Goal: Information Seeking & Learning: Understand process/instructions

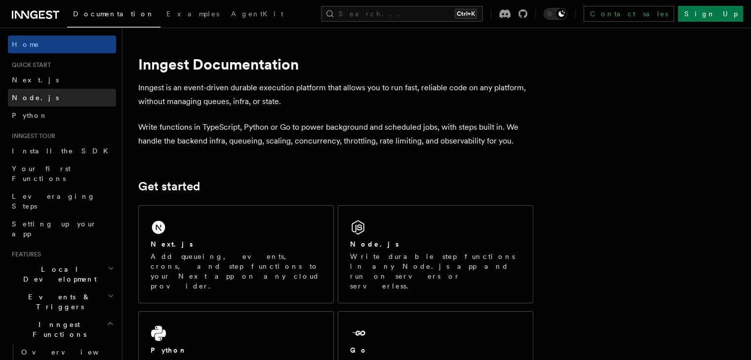
click at [30, 93] on span "Node.js" at bounding box center [35, 98] width 47 height 10
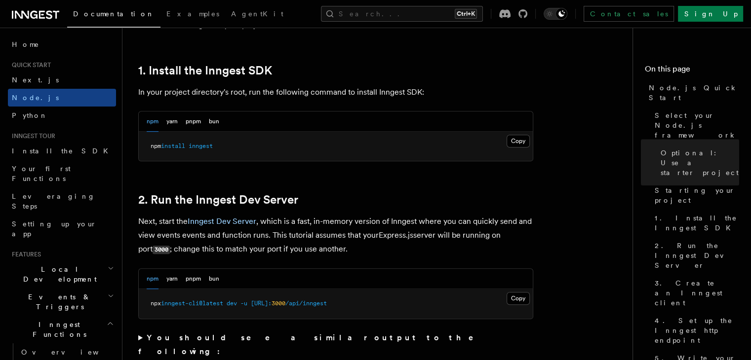
scroll to position [617, 0]
click at [512, 143] on button "Copy Copied" at bounding box center [518, 141] width 23 height 13
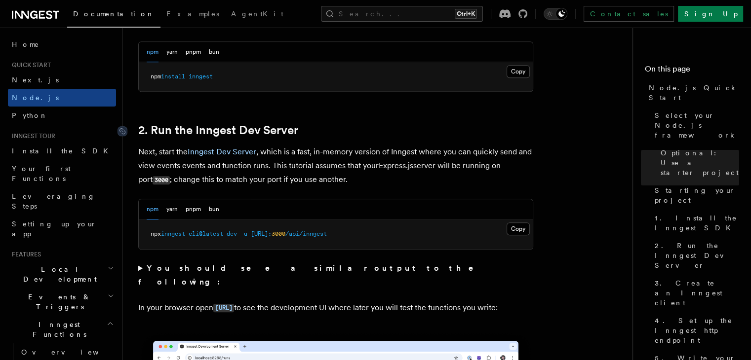
scroll to position [689, 0]
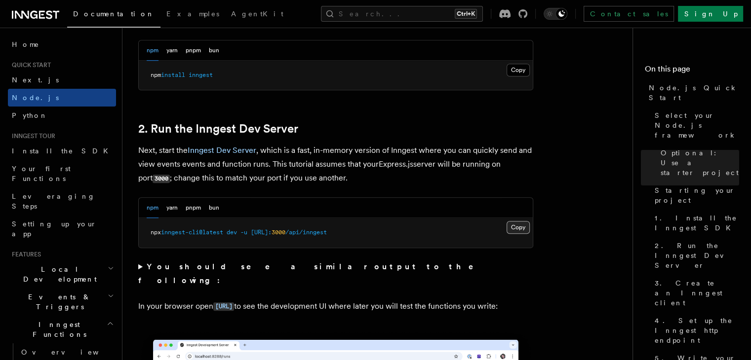
click at [513, 227] on button "Copy Copied" at bounding box center [518, 227] width 23 height 13
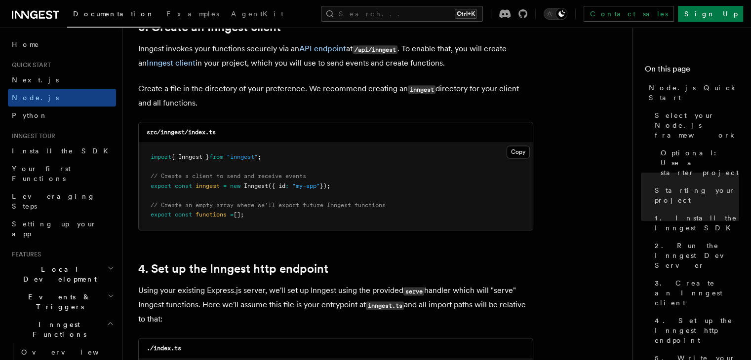
scroll to position [1278, 0]
drag, startPoint x: 274, startPoint y: 157, endPoint x: 142, endPoint y: 155, distance: 131.8
click at [142, 155] on pre "import { Inngest } from "inngest" ; // Create a client to send and receive even…" at bounding box center [336, 186] width 394 height 87
copy span "import { Inngest } from "inngest" ;"
drag, startPoint x: 357, startPoint y: 190, endPoint x: 138, endPoint y: 185, distance: 219.7
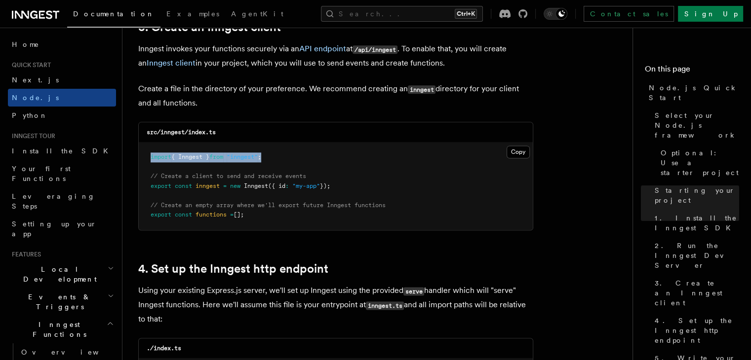
copy span "export const inngest = new Inngest ({ id : "my-app" });"
drag, startPoint x: 263, startPoint y: 213, endPoint x: 142, endPoint y: 212, distance: 120.5
click at [142, 212] on pre "import { Inngest } from "inngest" ; // Create a client to send and receive even…" at bounding box center [336, 186] width 394 height 87
copy span "export const functions = [];"
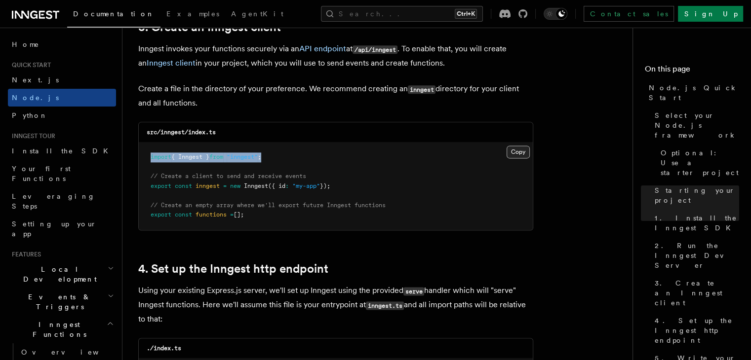
click at [507, 150] on button "Copy Copied" at bounding box center [518, 152] width 23 height 13
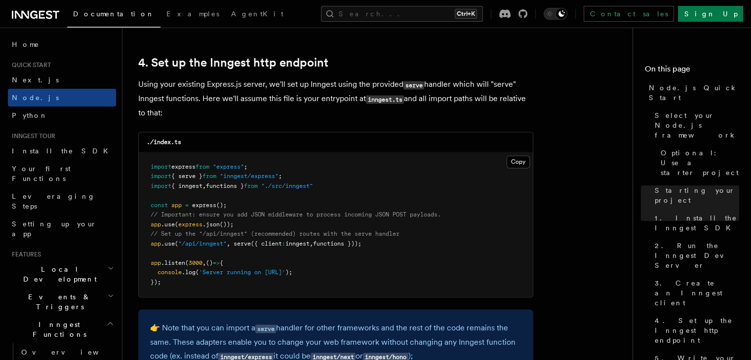
scroll to position [1485, 0]
drag, startPoint x: 379, startPoint y: 242, endPoint x: 150, endPoint y: 243, distance: 228.6
click at [150, 243] on pre "import express from "express" ; import { serve } from "inngest/express" ; impor…" at bounding box center [336, 224] width 394 height 145
click at [382, 243] on pre "import express from "express" ; import { serve } from "inngest/express" ; impor…" at bounding box center [336, 224] width 394 height 145
drag, startPoint x: 382, startPoint y: 243, endPoint x: 148, endPoint y: 245, distance: 234.0
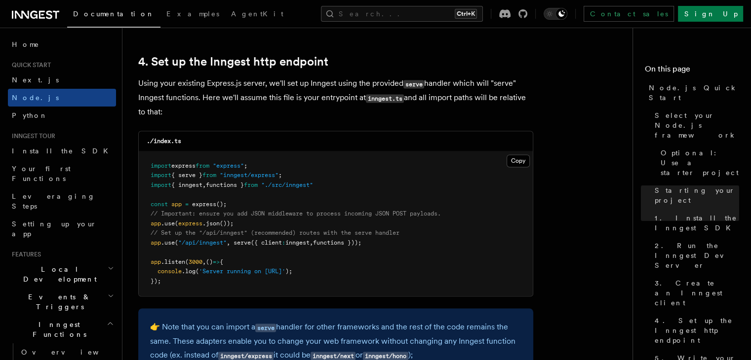
click at [148, 245] on pre "import express from "express" ; import { serve } from "inngest/express" ; impor…" at bounding box center [336, 224] width 394 height 145
copy span "app .use ( "/api/inngest" , serve ({ client : inngest , functions }));"
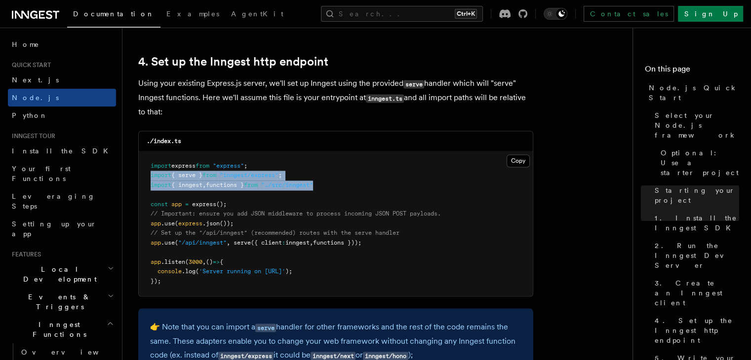
drag, startPoint x: 335, startPoint y: 186, endPoint x: 147, endPoint y: 173, distance: 188.5
click at [147, 173] on pre "import express from "express" ; import { serve } from "inngest/express" ; impor…" at bounding box center [336, 224] width 394 height 145
copy code "import { serve } from "inngest/express" ; import { inngest , functions } from "…"
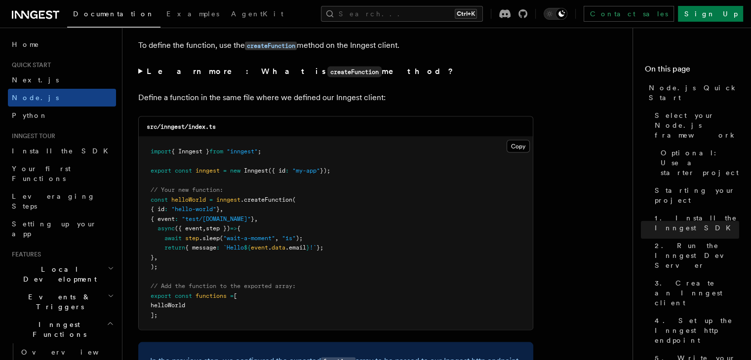
scroll to position [1914, 0]
click at [381, 135] on div "src/inngest/index.ts" at bounding box center [336, 128] width 394 height 20
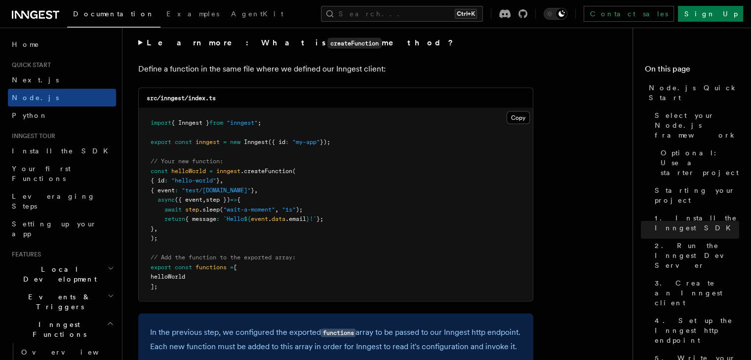
scroll to position [1947, 0]
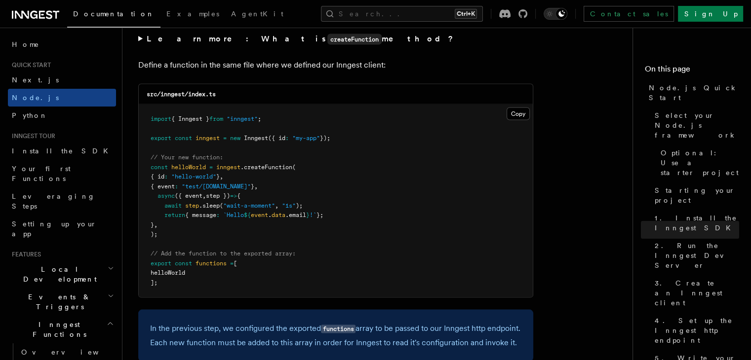
drag, startPoint x: 161, startPoint y: 232, endPoint x: 149, endPoint y: 167, distance: 66.4
click at [149, 167] on pre "import { Inngest } from "inngest" ; export const inngest = new Inngest ({ id : …" at bounding box center [336, 201] width 394 height 193
click at [158, 237] on pre "import { Inngest } from "inngest" ; export const inngest = new Inngest ({ id : …" at bounding box center [336, 201] width 394 height 193
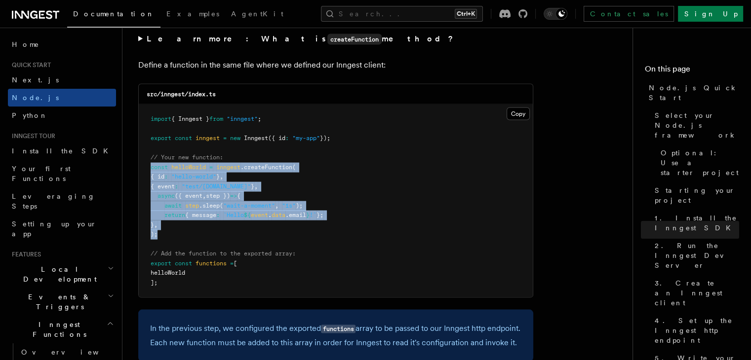
drag, startPoint x: 158, startPoint y: 237, endPoint x: 129, endPoint y: 169, distance: 73.6
copy code "const helloWorld = inngest .createFunction ( { id : "hello-world" } , { event :…"
click at [245, 183] on pre "import { Inngest } from "inngest" ; export const inngest = new Inngest ({ id : …" at bounding box center [336, 201] width 394 height 193
